Goal: Book appointment/travel/reservation

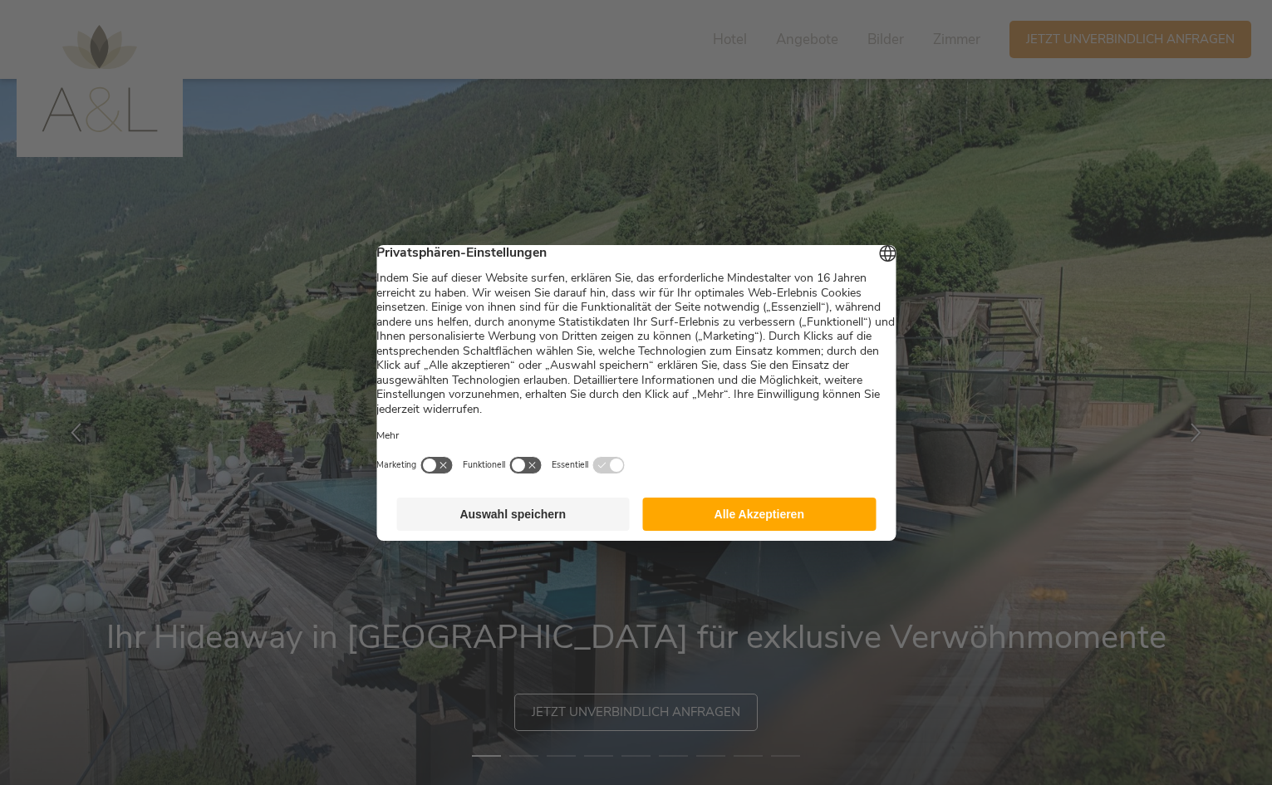
click at [754, 526] on button "Alle Akzeptieren" at bounding box center [760, 514] width 234 height 33
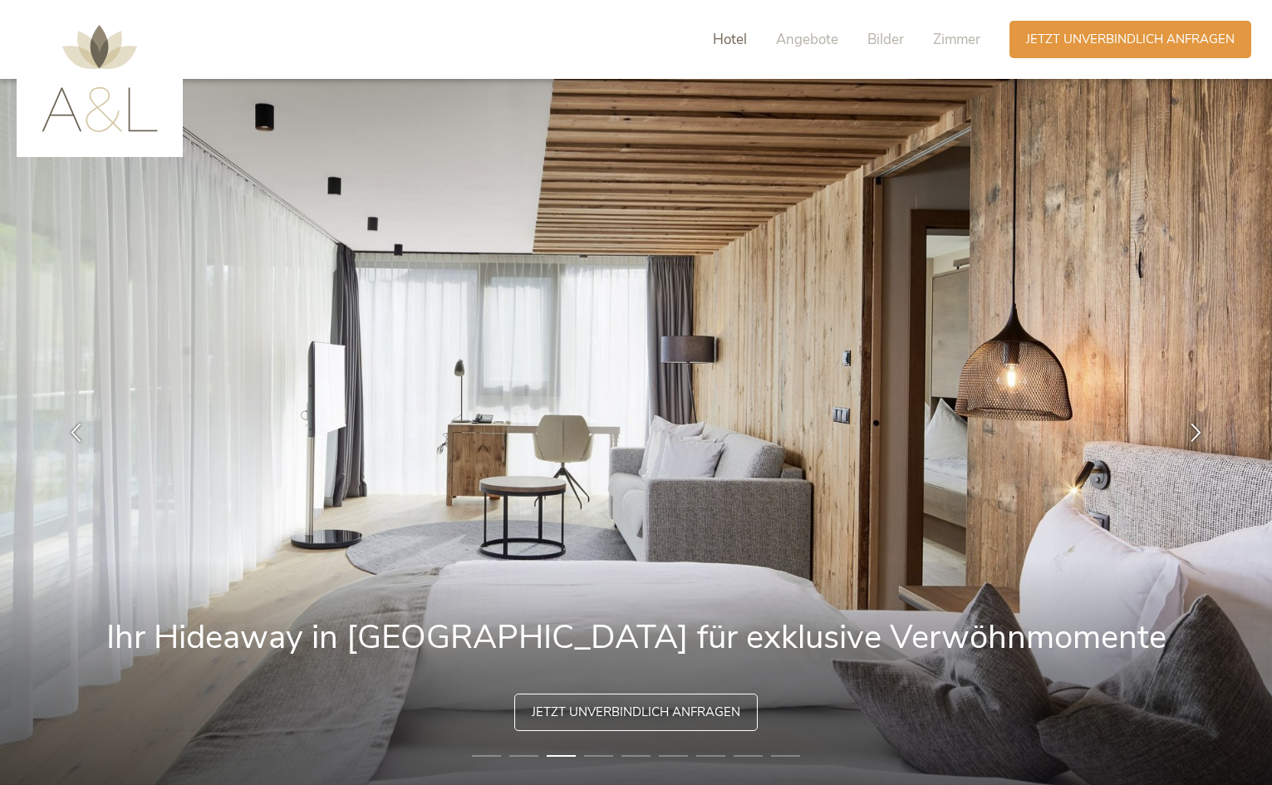
click at [726, 37] on span "Hotel" at bounding box center [730, 39] width 34 height 19
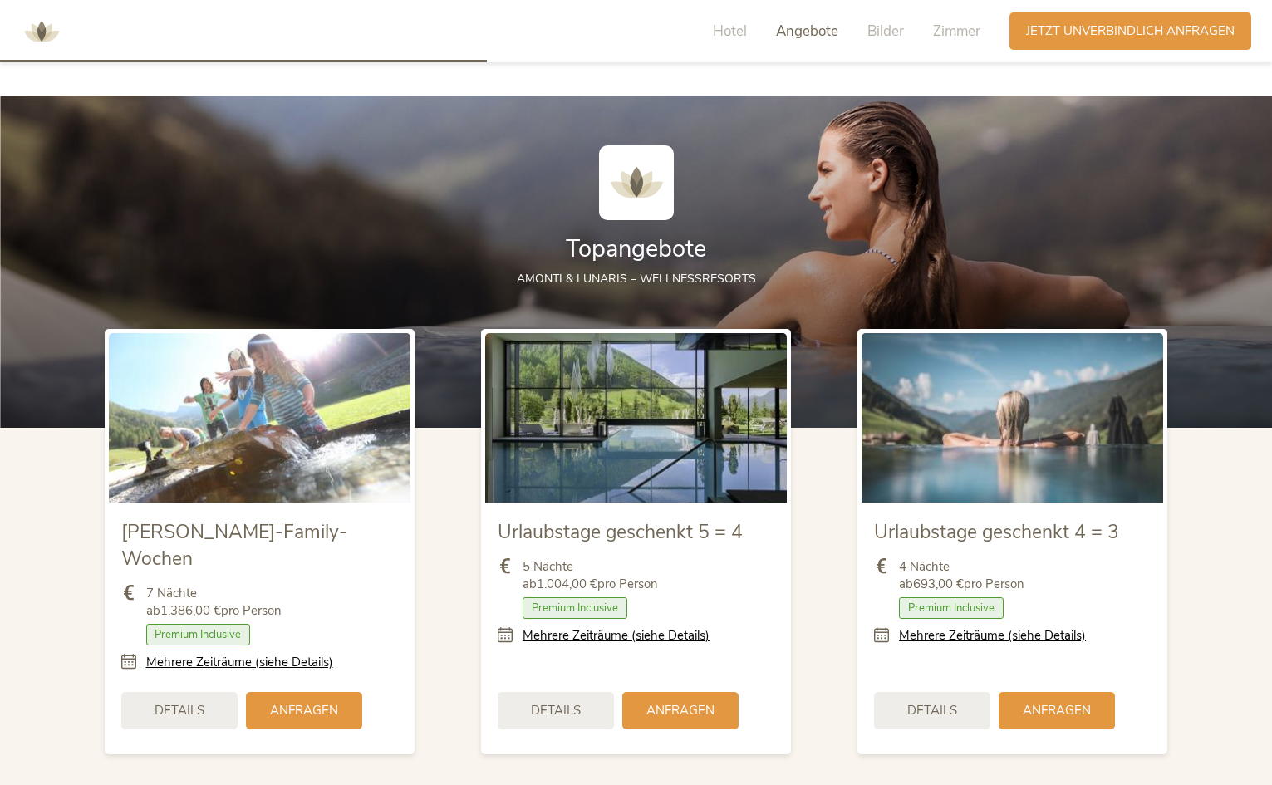
scroll to position [1923, 0]
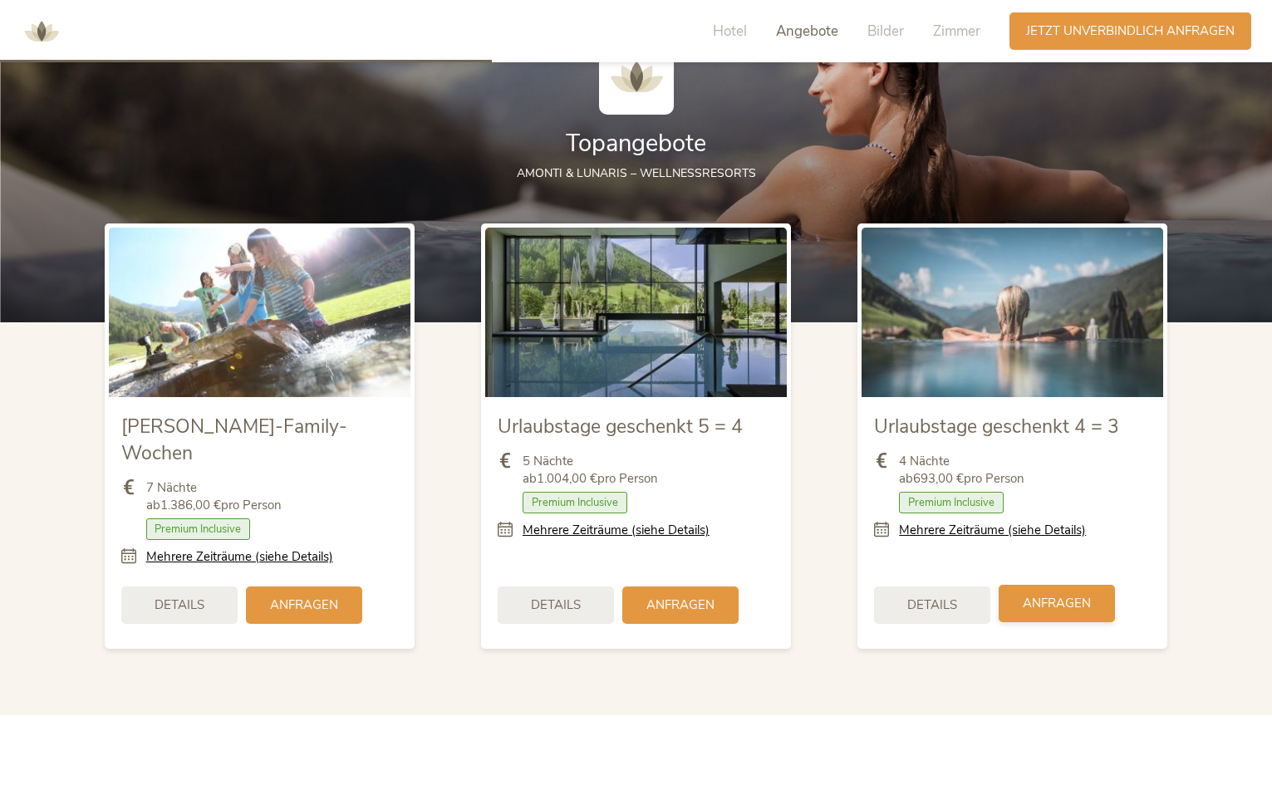
click at [1050, 595] on span "Anfragen" at bounding box center [1057, 603] width 68 height 17
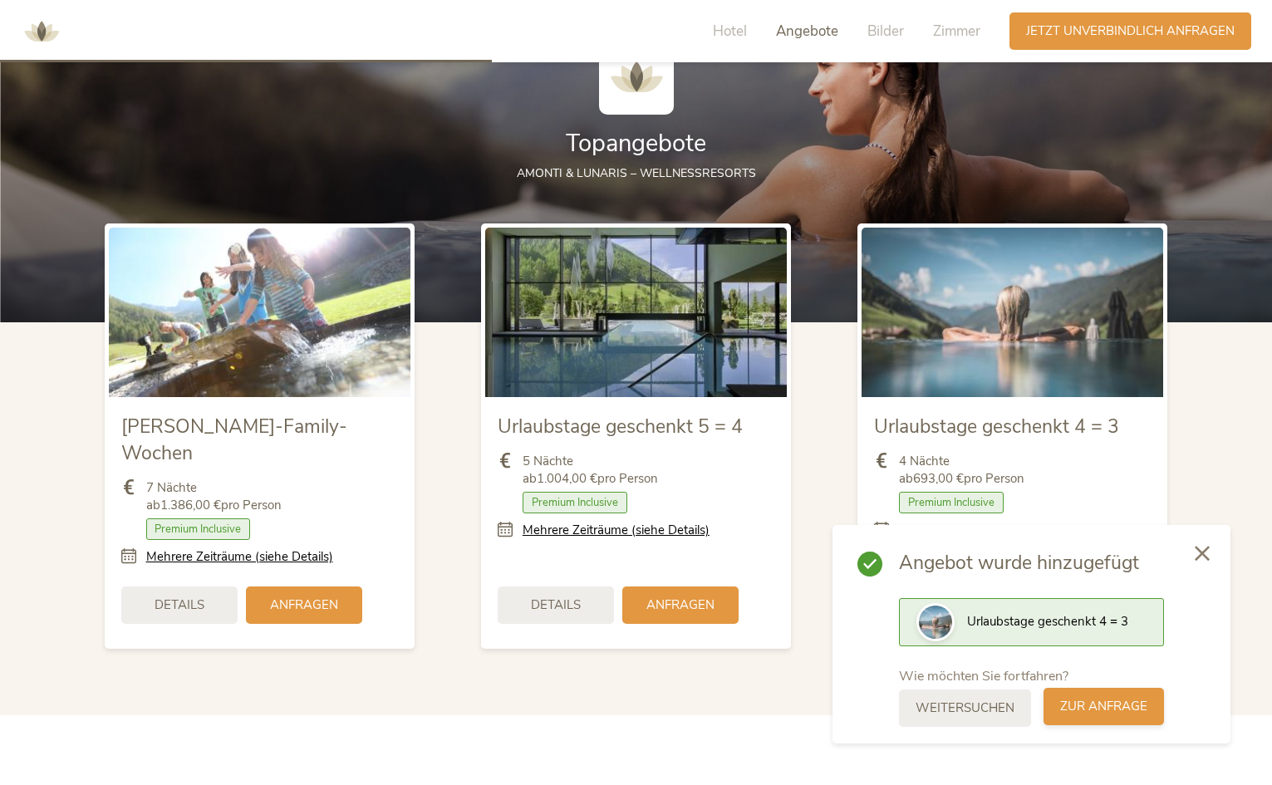
click at [1098, 711] on span "zur Anfrage" at bounding box center [1103, 706] width 87 height 17
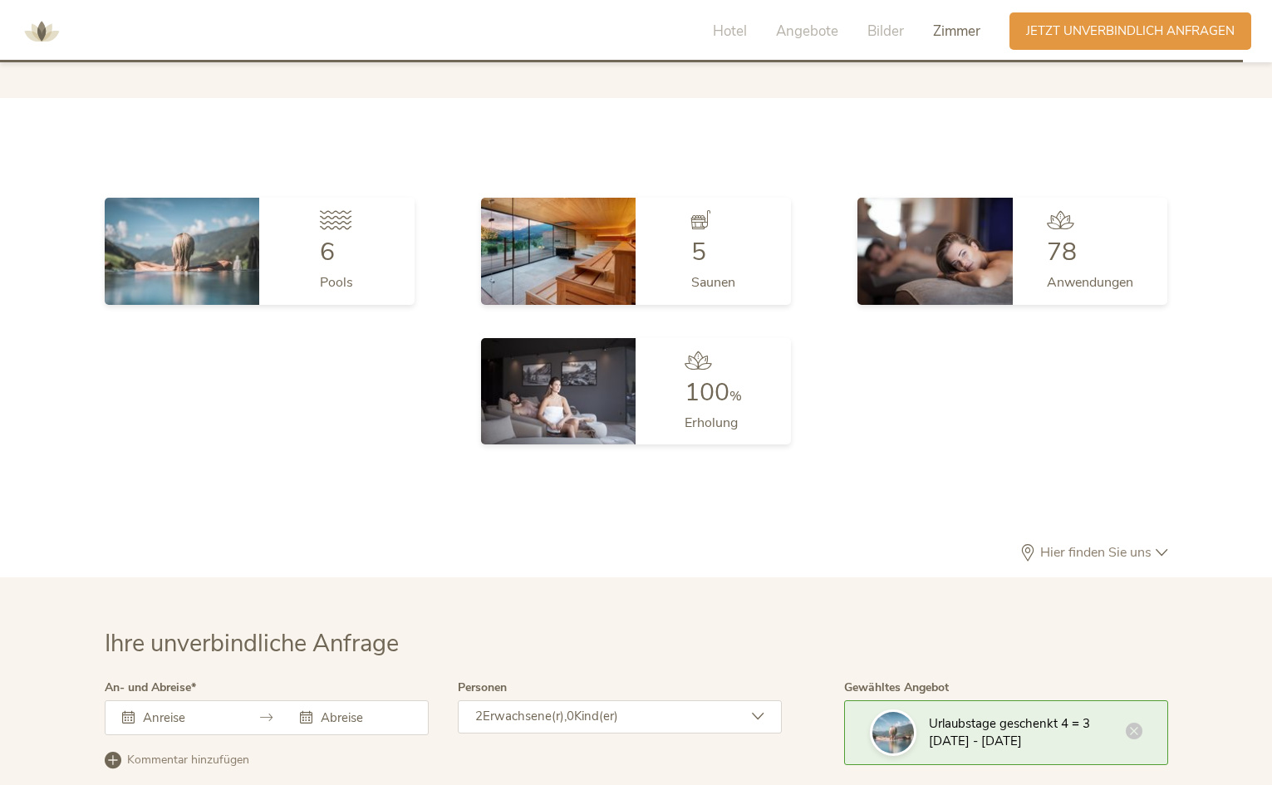
scroll to position [4975, 0]
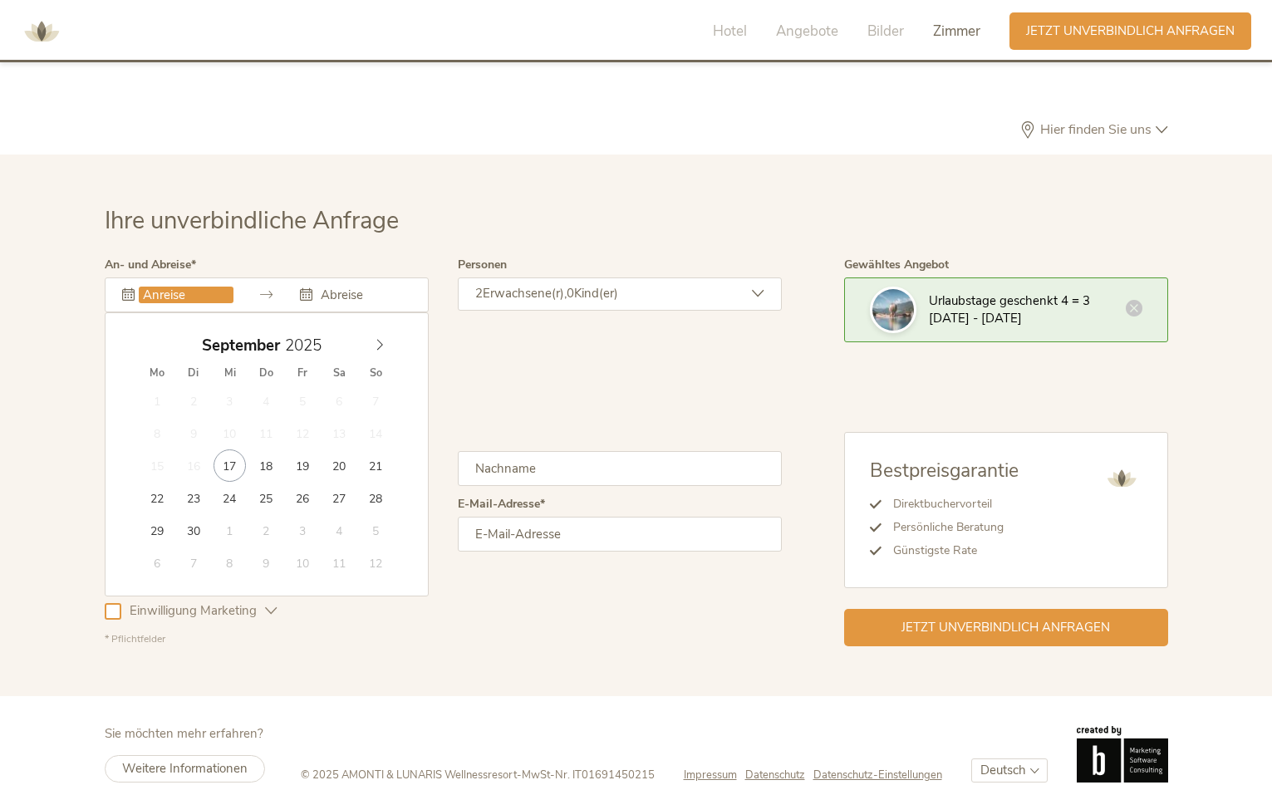
click at [158, 287] on input "text" at bounding box center [186, 295] width 95 height 17
type input "[DATE]"
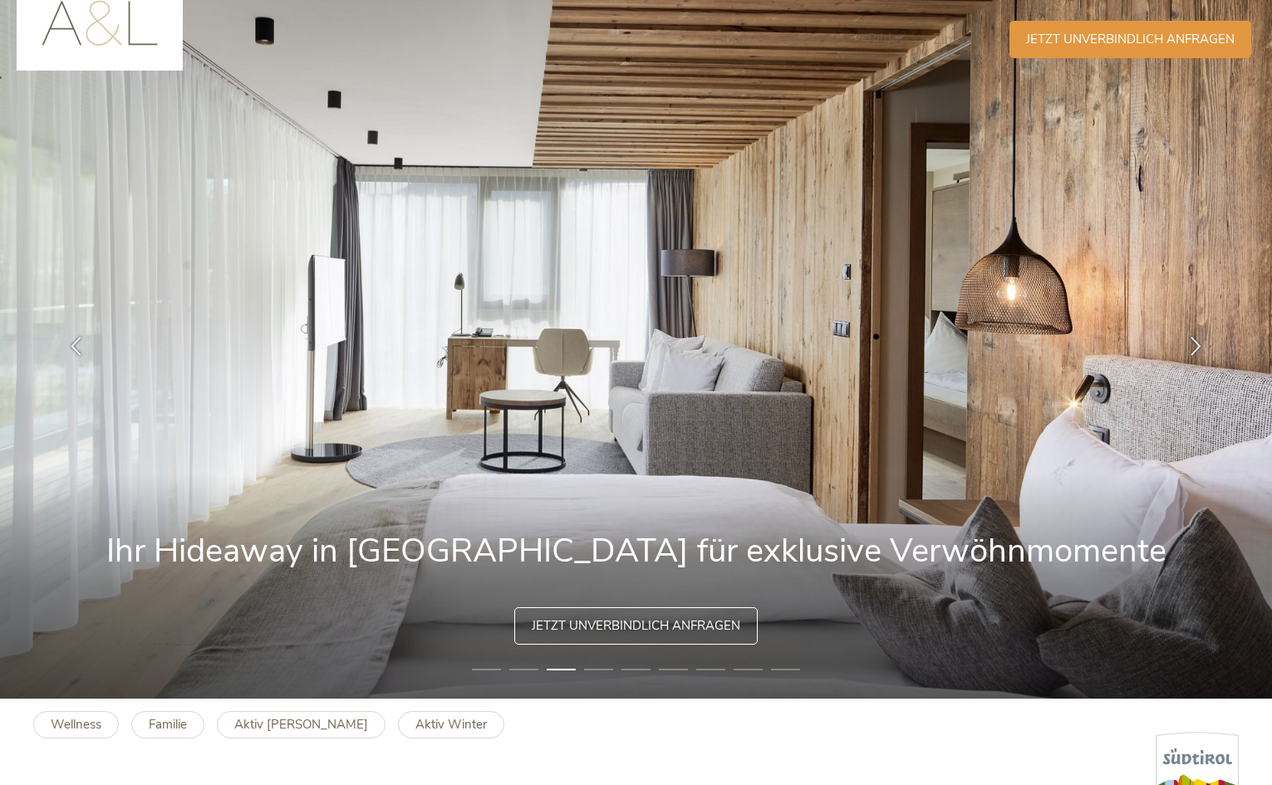
scroll to position [0, 0]
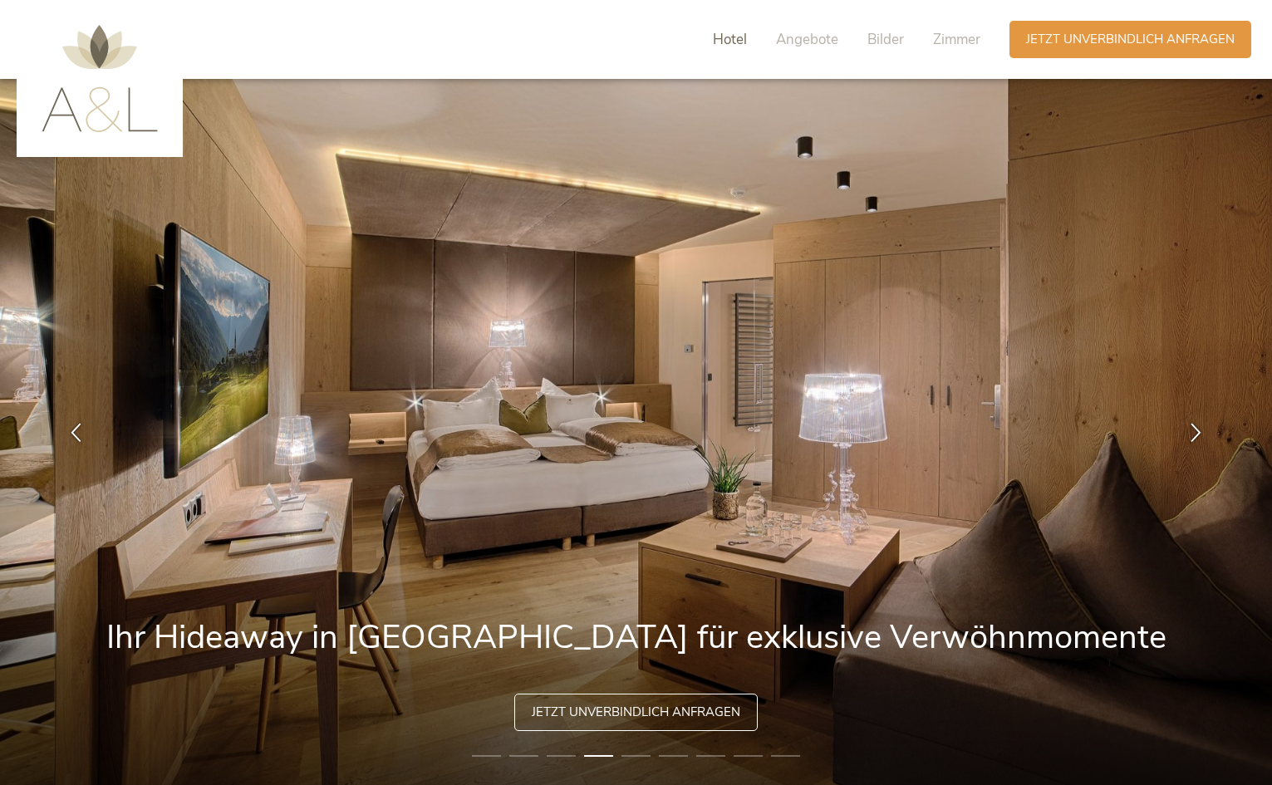
click at [731, 36] on span "Hotel" at bounding box center [730, 39] width 34 height 19
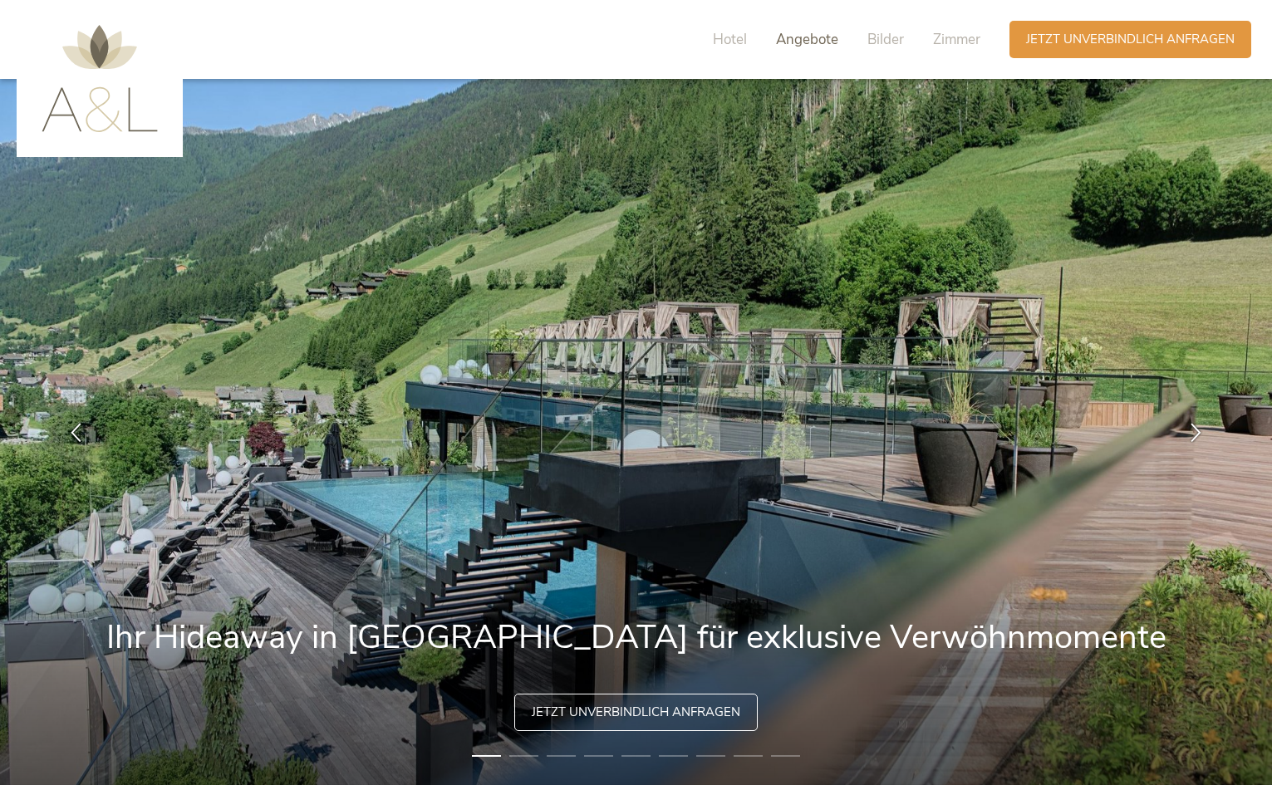
click at [807, 42] on span "Angebote" at bounding box center [807, 39] width 62 height 19
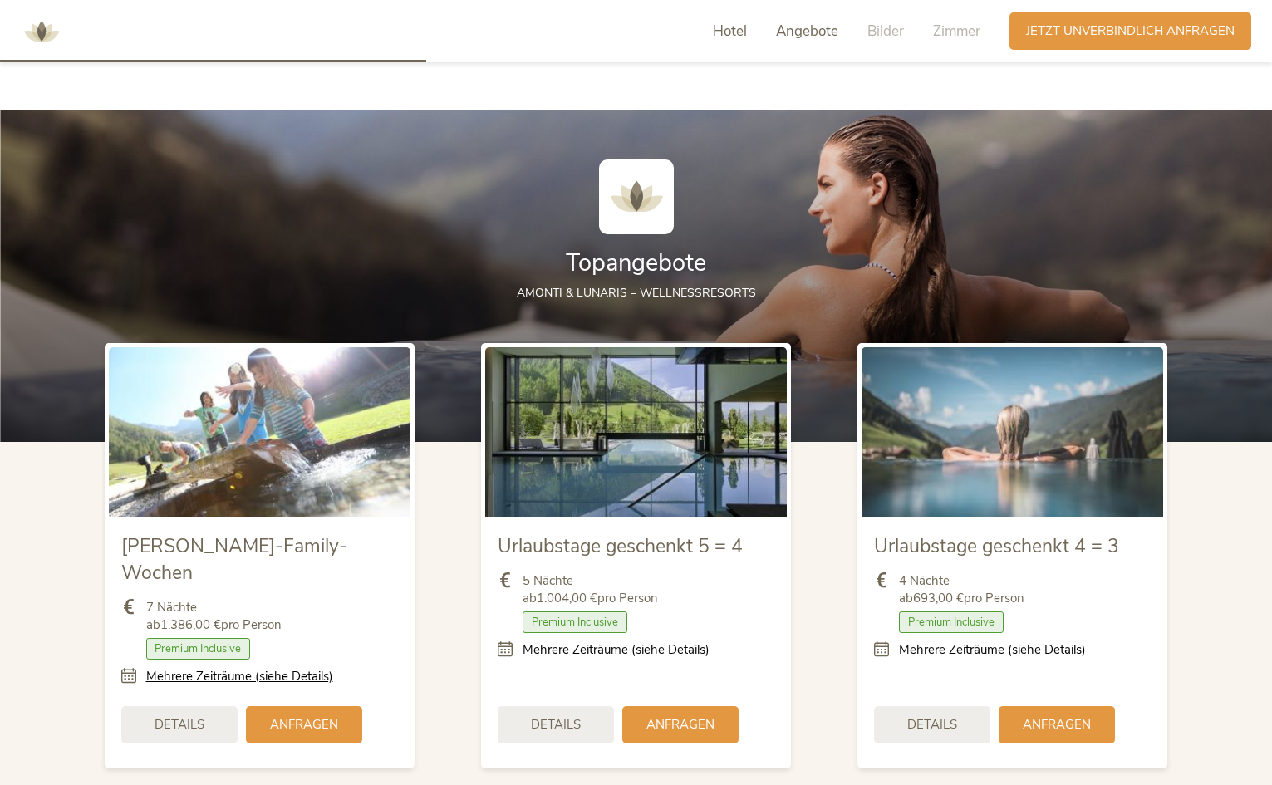
scroll to position [1830, 0]
